Goal: Navigation & Orientation: Find specific page/section

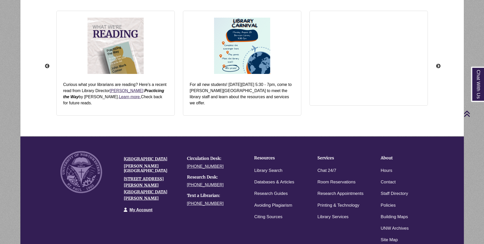
scroll to position [669, 0]
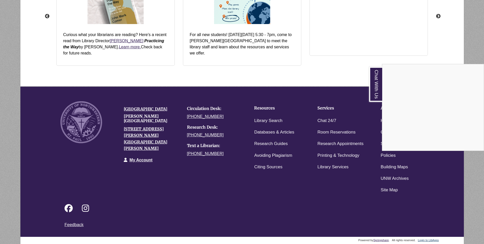
click at [310, 185] on div "Chat With Us" at bounding box center [242, 122] width 484 height 244
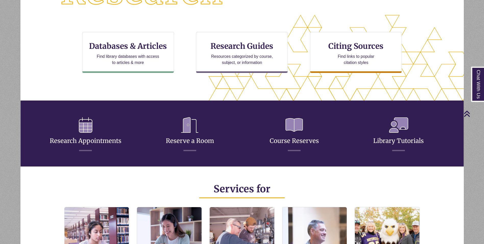
scroll to position [0, 0]
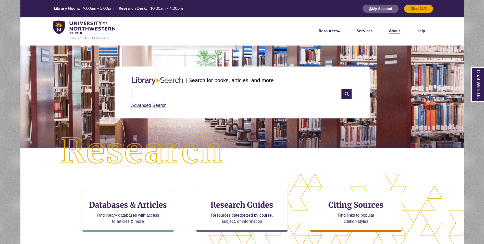
click at [388, 29] on li "About" at bounding box center [395, 30] width 28 height 26
click at [425, 33] on li "Help" at bounding box center [420, 30] width 25 height 26
click at [422, 30] on link "Help" at bounding box center [421, 31] width 9 height 6
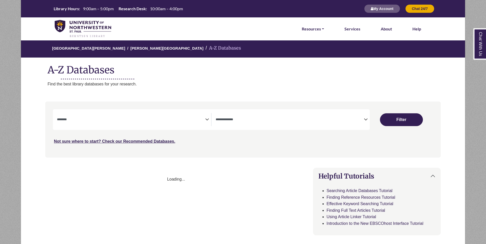
select select "Database Subject Filter"
select select "Database Types Filter"
select select "Database Subject Filter"
select select "Database Types Filter"
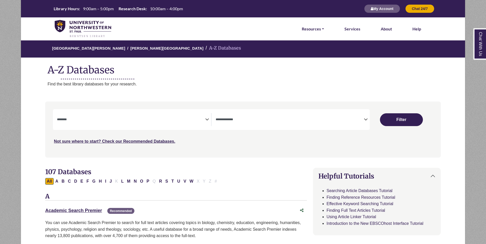
click at [387, 25] on li "About" at bounding box center [385, 28] width 15 height 23
click at [386, 27] on link "About" at bounding box center [385, 29] width 11 height 7
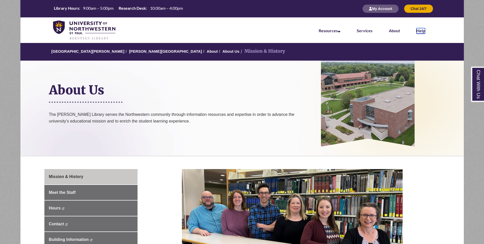
click at [424, 31] on link "Help" at bounding box center [421, 31] width 9 height 6
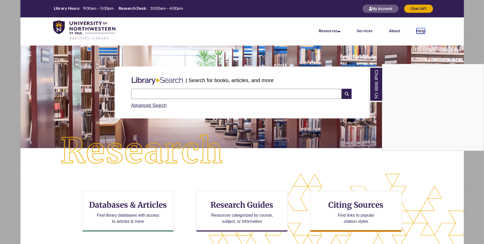
click at [419, 30] on link "Help" at bounding box center [421, 31] width 9 height 6
